Goal: Task Accomplishment & Management: Use online tool/utility

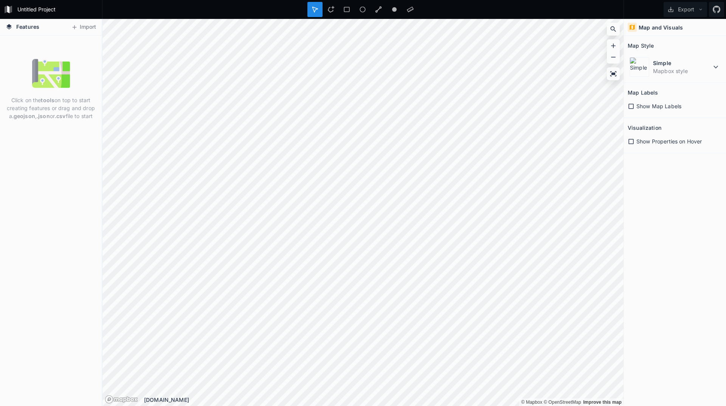
click at [44, 82] on img at bounding box center [51, 73] width 38 height 38
click at [57, 81] on img at bounding box center [51, 73] width 38 height 38
click at [55, 79] on img at bounding box center [51, 73] width 38 height 38
click at [92, 20] on div "Features Import" at bounding box center [51, 27] width 102 height 17
click at [93, 28] on button "Import" at bounding box center [83, 27] width 33 height 12
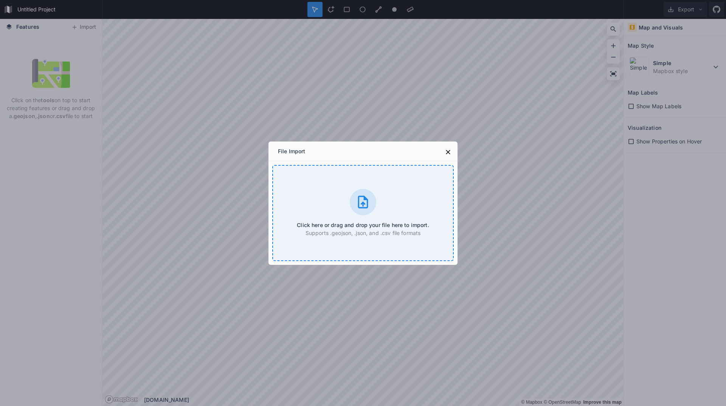
click at [324, 185] on div "Click here or drag and drop your file here to import. Supports .geojson, .json,…" at bounding box center [363, 213] width 182 height 96
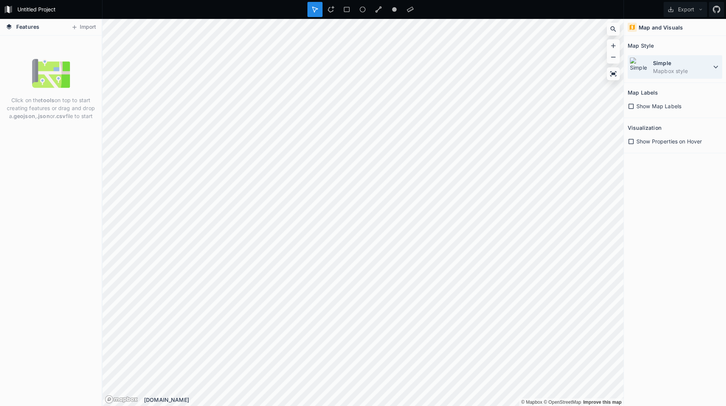
click at [643, 62] on img at bounding box center [640, 67] width 20 height 20
click at [644, 62] on img at bounding box center [640, 67] width 20 height 20
click at [637, 140] on span "Show Properties on Hover" at bounding box center [669, 141] width 65 height 8
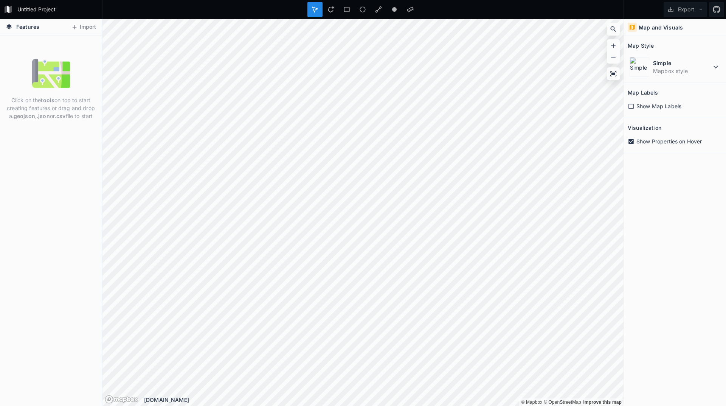
click at [637, 139] on span "Show Properties on Hover" at bounding box center [669, 141] width 65 height 8
click at [89, 26] on button "Import" at bounding box center [83, 27] width 33 height 12
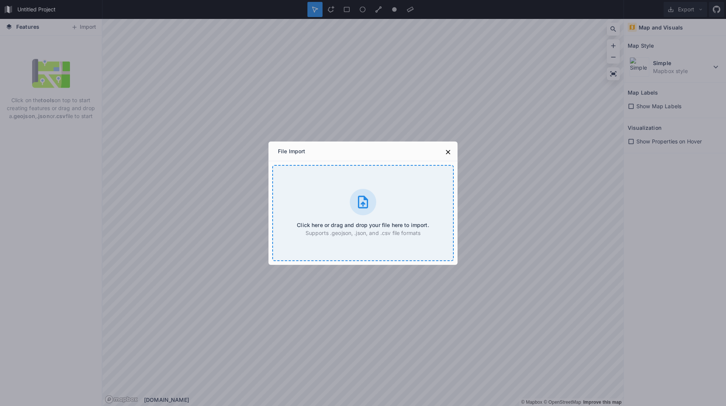
click at [313, 202] on div "Click here or drag and drop your file here to import. Supports .geojson, .json,…" at bounding box center [363, 213] width 182 height 96
